Goal: Information Seeking & Learning: Learn about a topic

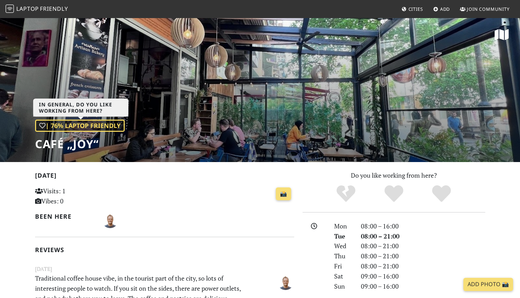
drag, startPoint x: 184, startPoint y: 131, endPoint x: 68, endPoint y: 121, distance: 116.7
click at [68, 121] on div "| 76% Laptop Friendly Café „Joy“" at bounding box center [260, 89] width 520 height 144
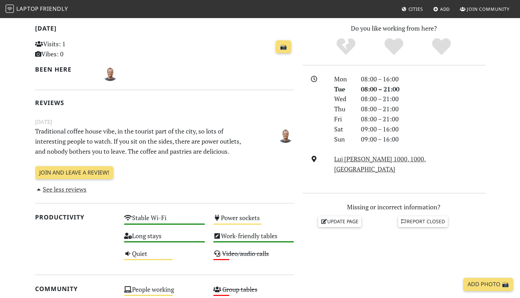
scroll to position [151, 0]
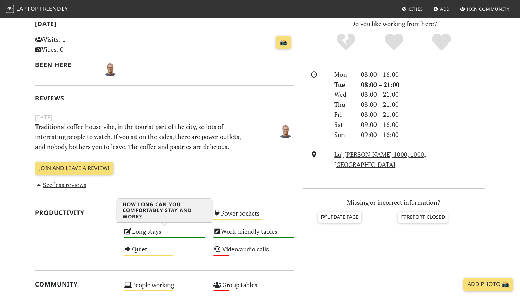
click at [152, 228] on div "Long stays High" at bounding box center [164, 234] width 89 height 18
